Goal: Find specific page/section: Find specific page/section

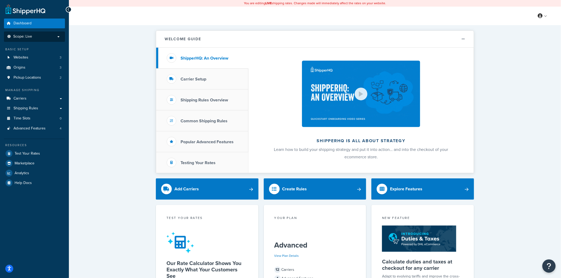
click at [39, 40] on li "Scope: Live" at bounding box center [34, 37] width 61 height 10
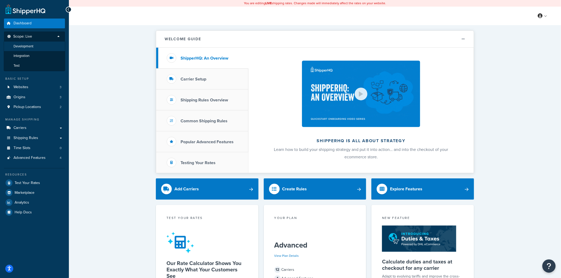
click at [43, 47] on li "Development" at bounding box center [34, 47] width 61 height 10
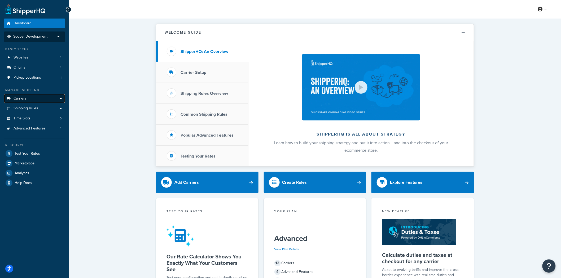
click at [48, 98] on link "Carriers" at bounding box center [34, 99] width 61 height 10
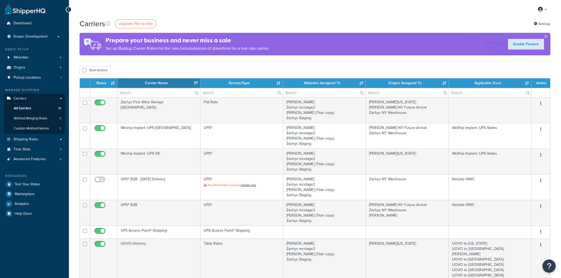
select select "15"
click at [27, 144] on link "Shipping Rules" at bounding box center [34, 140] width 61 height 10
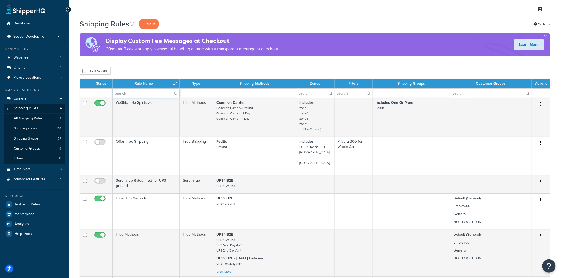
click at [128, 94] on input "text" at bounding box center [146, 93] width 67 height 9
type input "FRE"
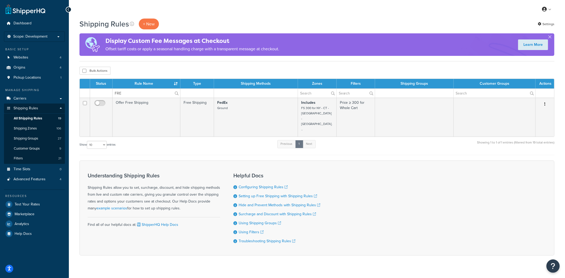
click at [213, 140] on div "Show 10 15 25 50 100 1000 entries Previous 1 Next Showing 1 to 1 of 1 entries (…" at bounding box center [317, 148] width 475 height 16
click at [41, 131] on link "Shipping Zones 106" at bounding box center [34, 129] width 61 height 10
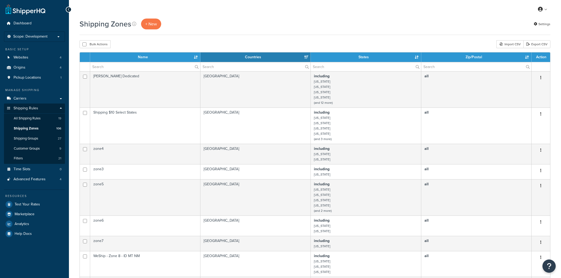
select select "15"
click at [112, 69] on input "text" at bounding box center [145, 66] width 110 height 9
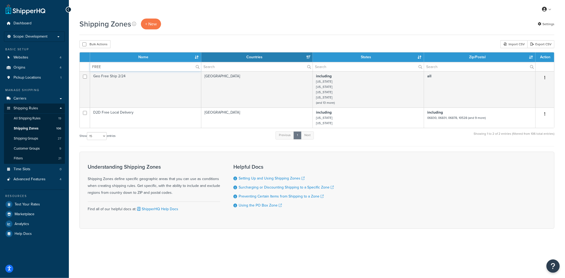
click at [117, 69] on input "FREE" at bounding box center [145, 66] width 111 height 9
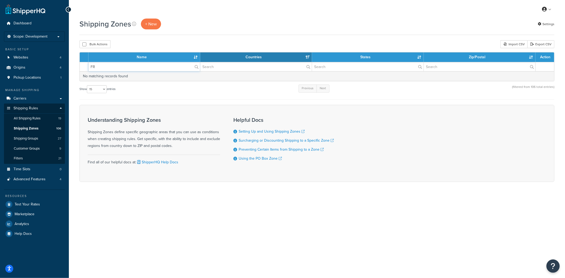
type input "F"
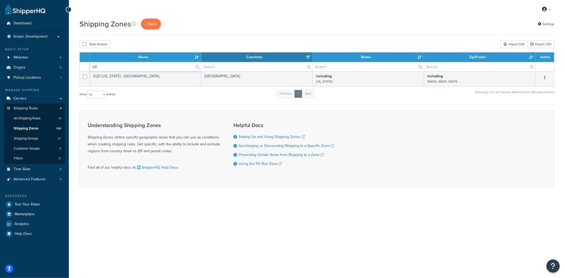
type input "G"
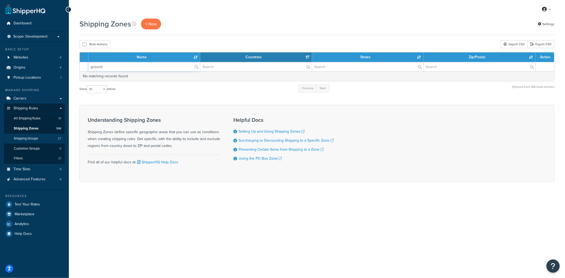
type input "ground"
click at [41, 138] on link "Shipping Groups 27" at bounding box center [34, 139] width 61 height 10
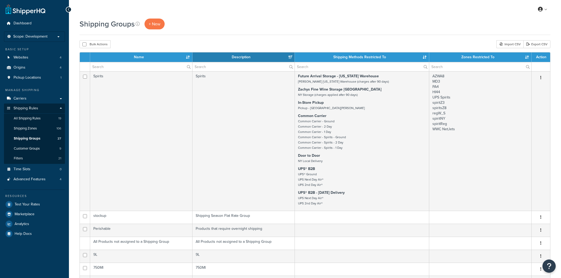
select select "15"
click at [155, 68] on input "text" at bounding box center [141, 66] width 102 height 9
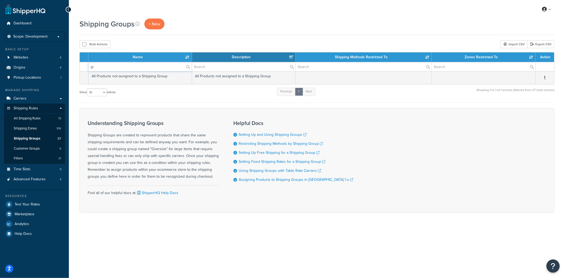
type input "g"
